Goal: Task Accomplishment & Management: Use online tool/utility

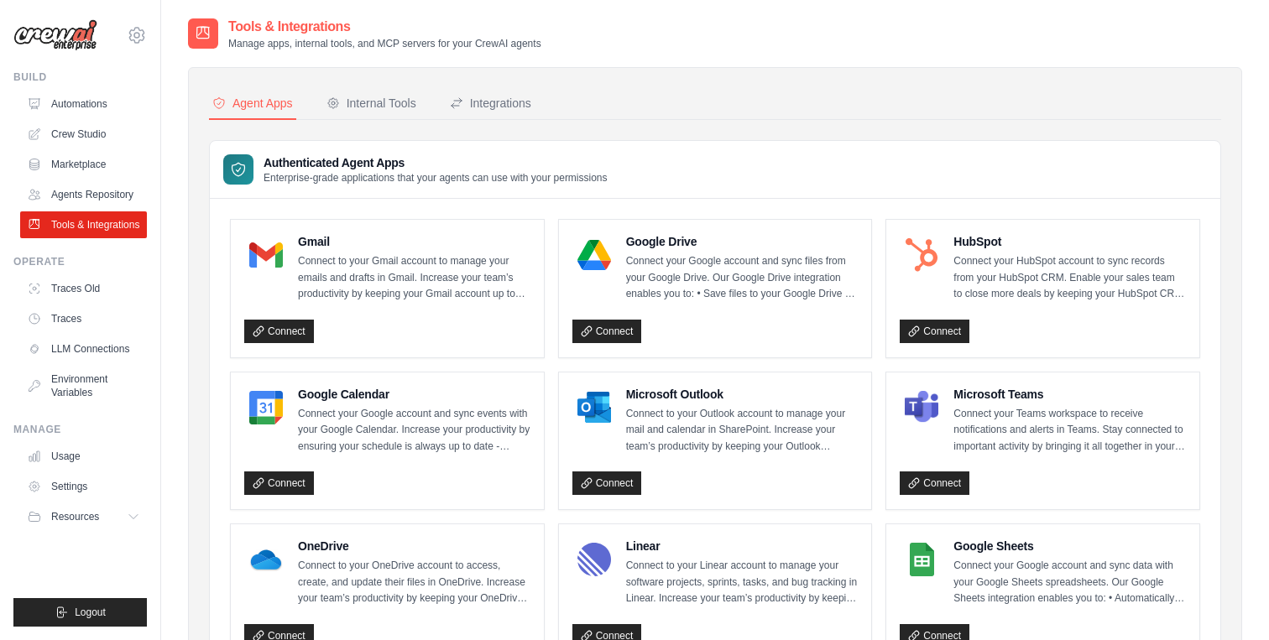
scroll to position [786, 0]
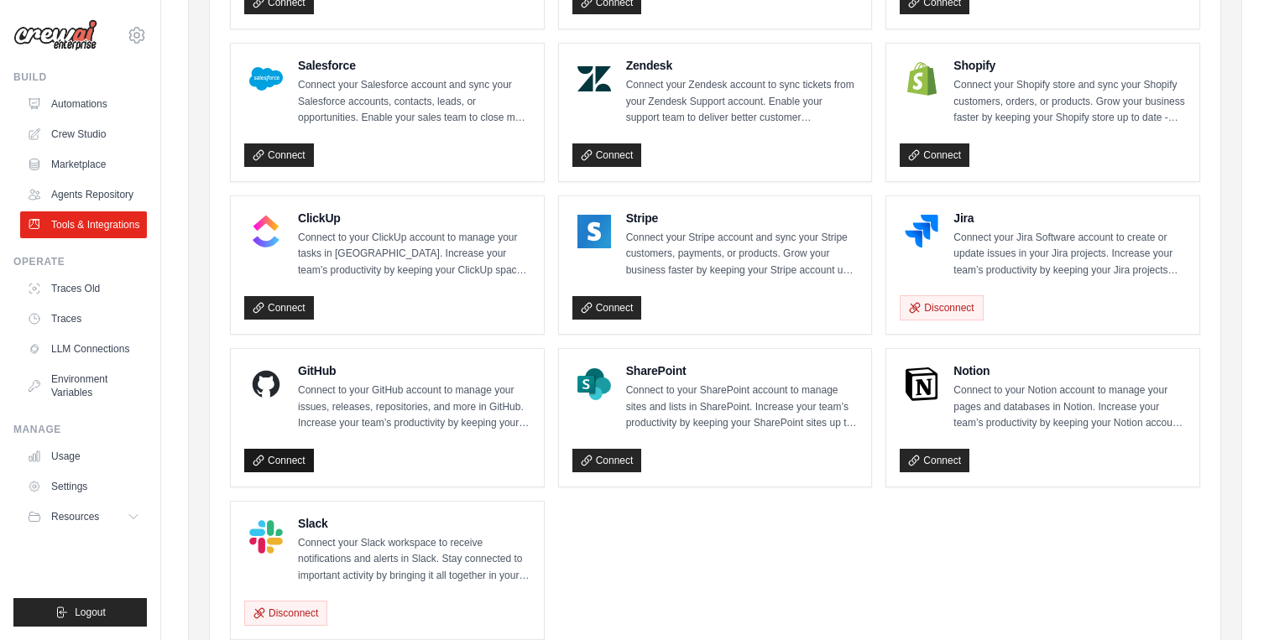
click at [281, 451] on link "Connect" at bounding box center [279, 461] width 70 height 24
click at [288, 459] on link "Connect" at bounding box center [279, 461] width 70 height 24
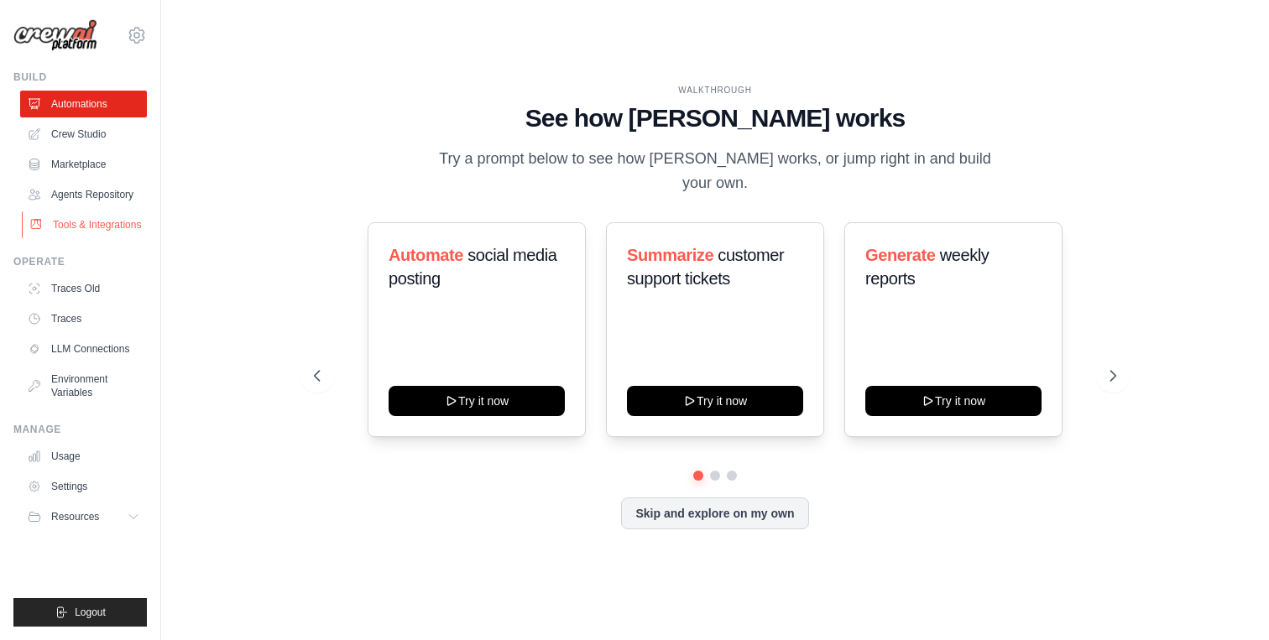
click at [95, 223] on link "Tools & Integrations" at bounding box center [85, 225] width 127 height 27
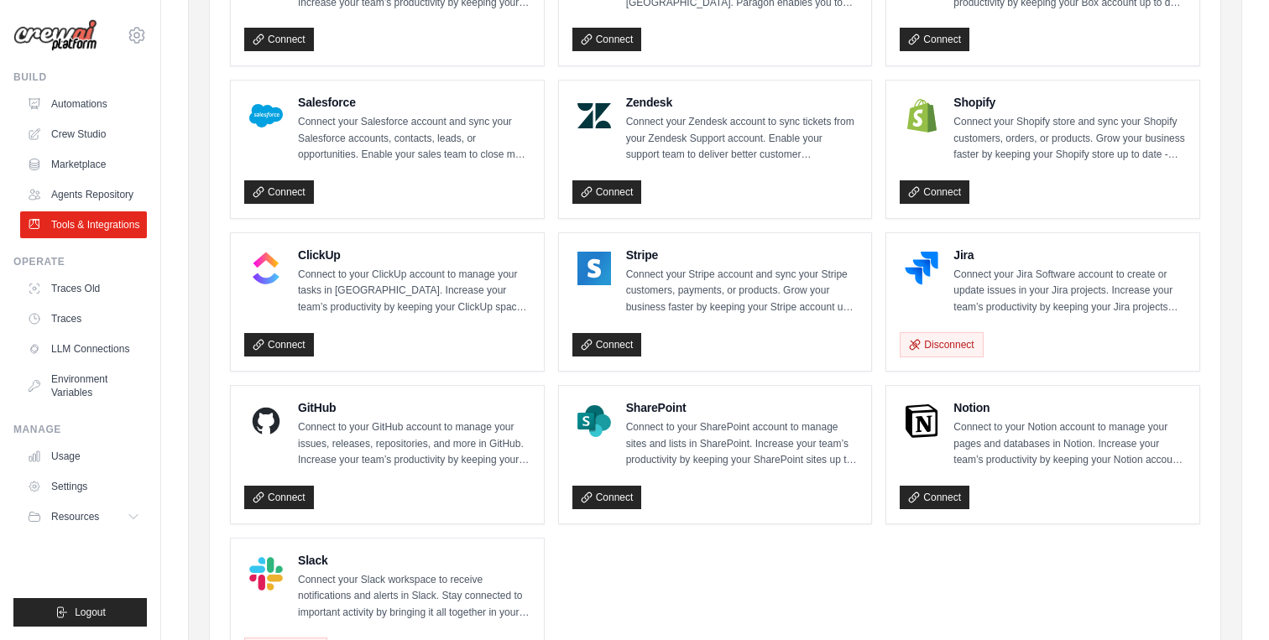
scroll to position [869, 0]
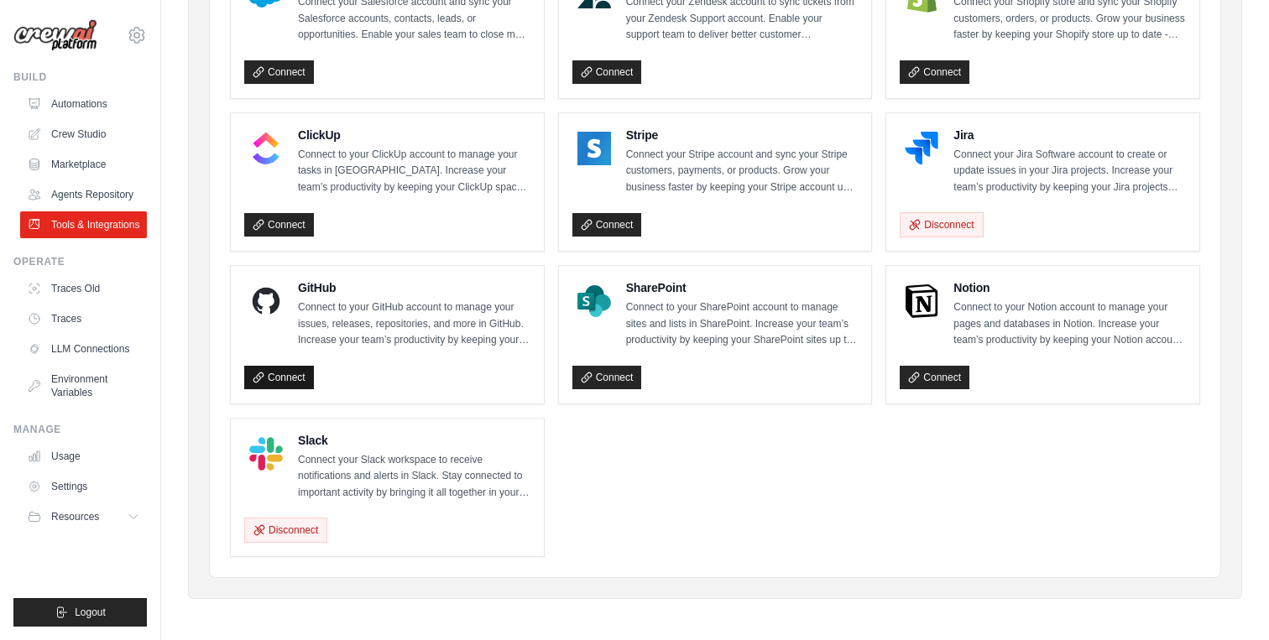
click at [300, 366] on link "Connect" at bounding box center [279, 378] width 70 height 24
